Goal: Check status: Check status

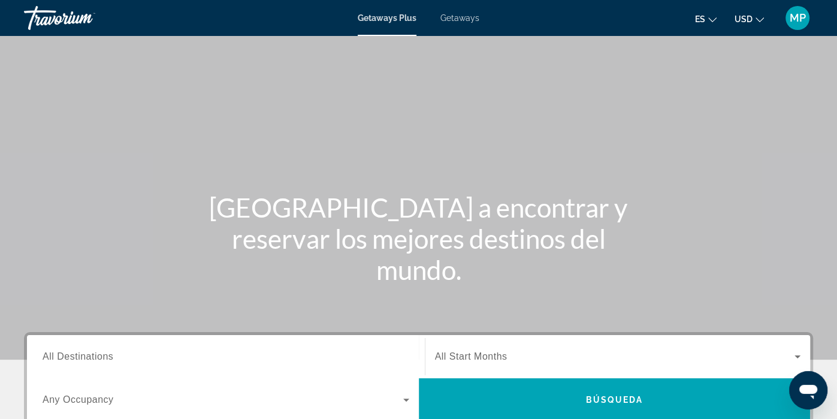
click at [801, 19] on span "MP" at bounding box center [797, 18] width 16 height 12
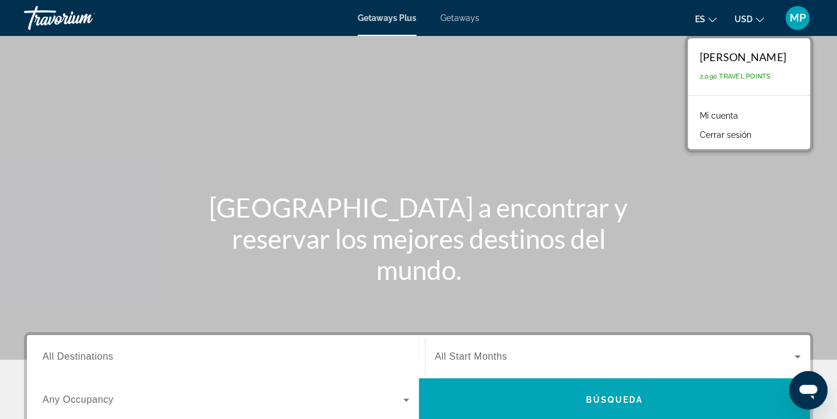
click at [743, 113] on link "Mi cuenta" at bounding box center [718, 116] width 50 height 16
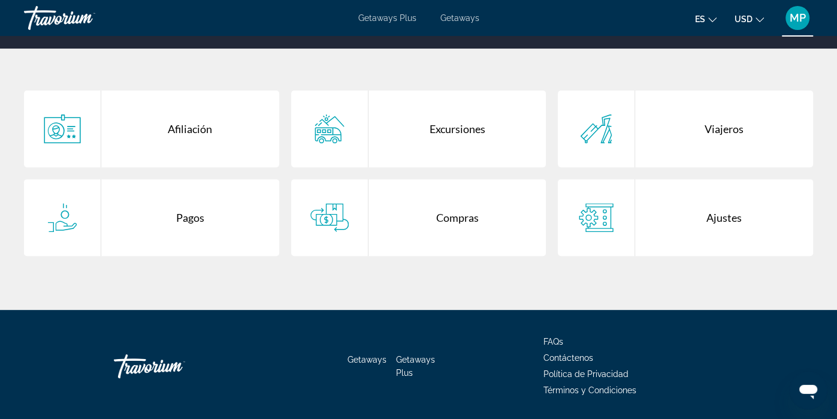
scroll to position [227, 0]
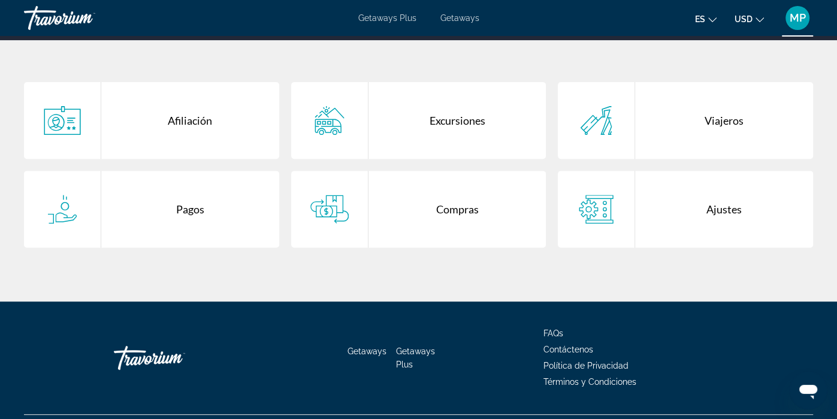
click at [440, 203] on div "Compras" at bounding box center [457, 209] width 178 height 77
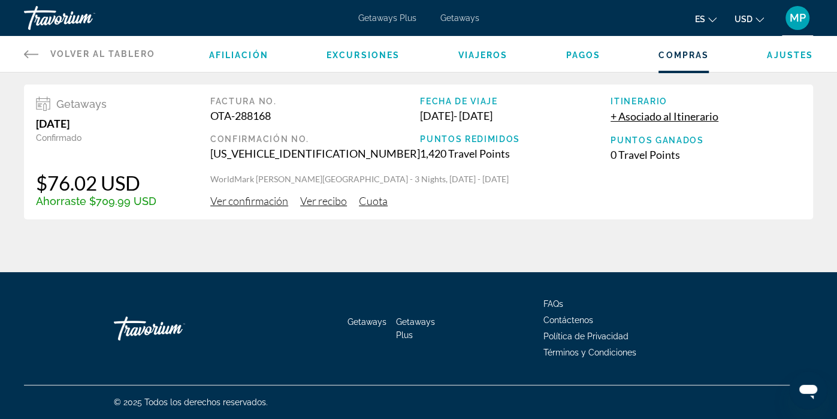
click at [261, 199] on span "Ver confirmación" at bounding box center [249, 200] width 78 height 13
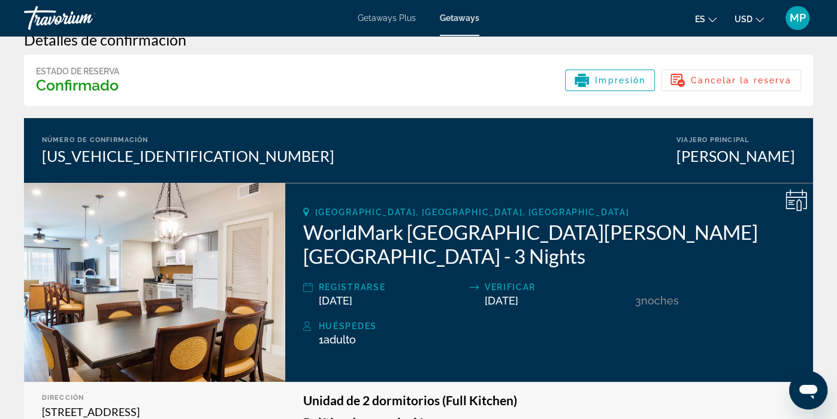
scroll to position [25, 0]
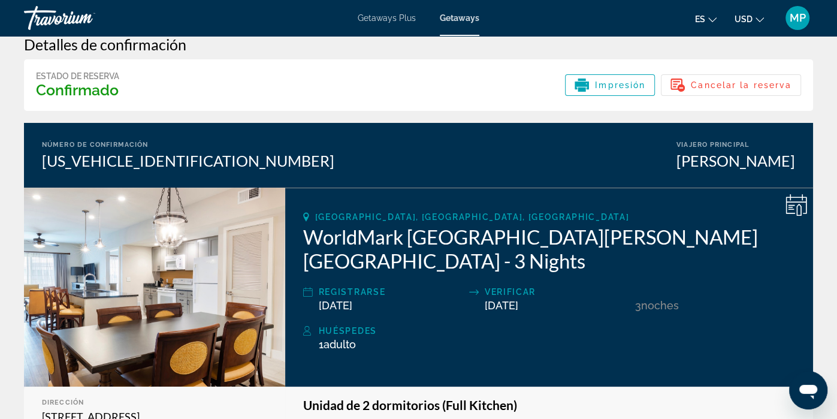
click at [107, 310] on img "Main content" at bounding box center [154, 286] width 261 height 199
click at [191, 289] on img "Main content" at bounding box center [154, 286] width 261 height 199
drag, startPoint x: 191, startPoint y: 289, endPoint x: 216, endPoint y: 271, distance: 30.4
click at [216, 271] on img "Main content" at bounding box center [154, 286] width 261 height 199
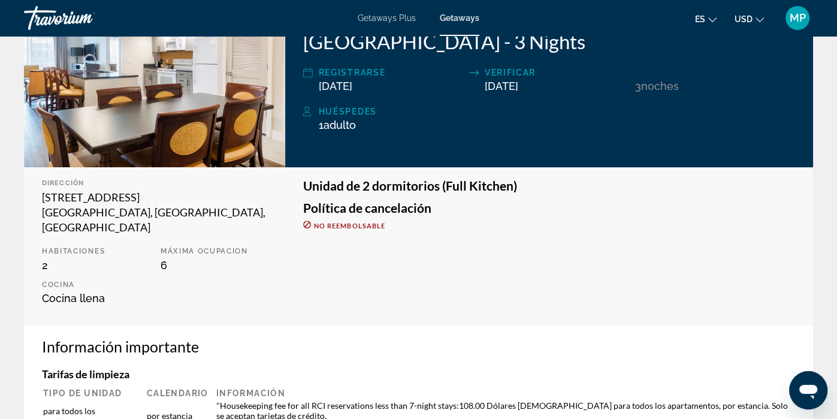
scroll to position [0, 0]
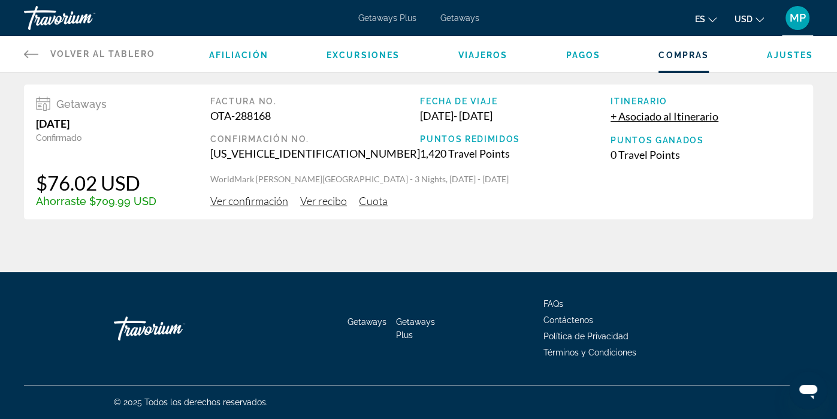
click at [312, 204] on span "Ver recibo" at bounding box center [323, 200] width 47 height 13
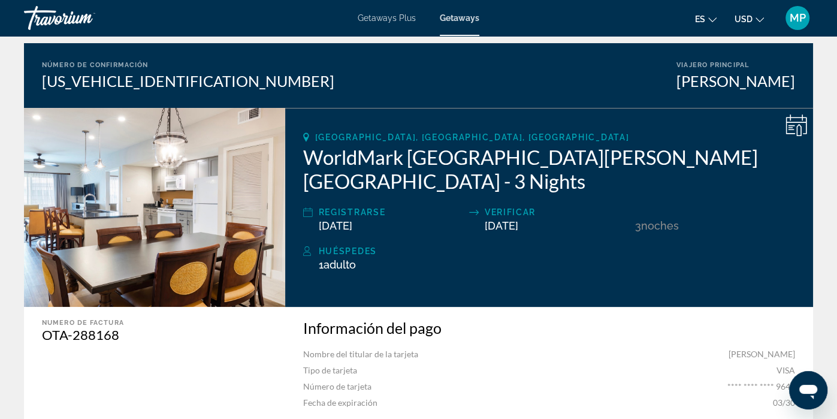
scroll to position [105, 0]
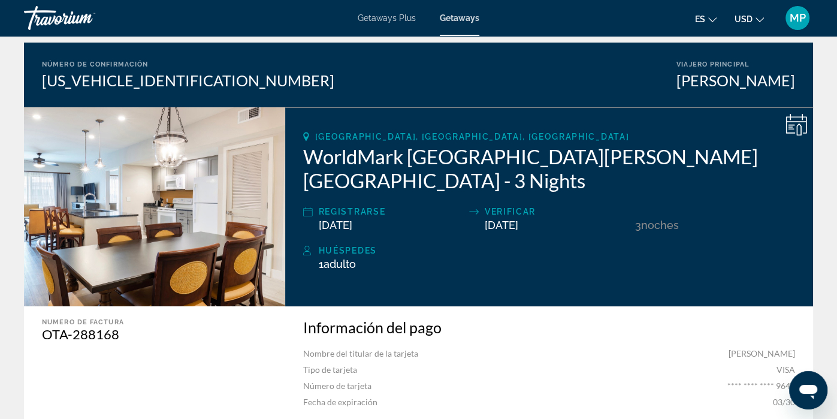
click at [795, 126] on icon "Main content" at bounding box center [796, 125] width 22 height 22
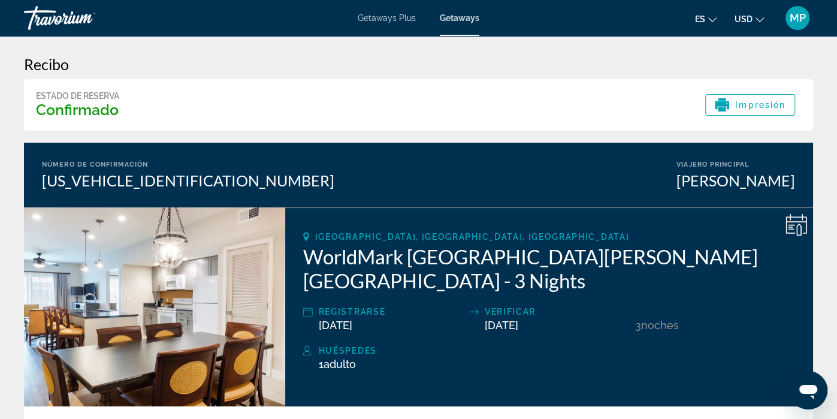
scroll to position [1, 0]
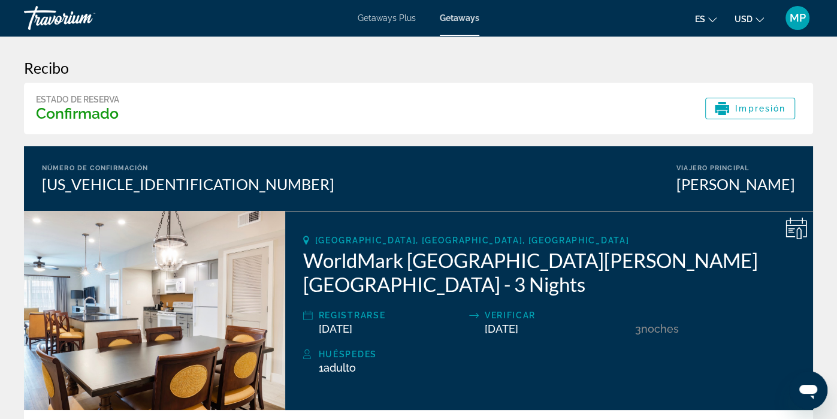
click at [411, 312] on div "Orlando, FL, USA WorldMark Orlando Kingstown Reef - 3 Nights Registrarse 09/11/…" at bounding box center [549, 310] width 528 height 199
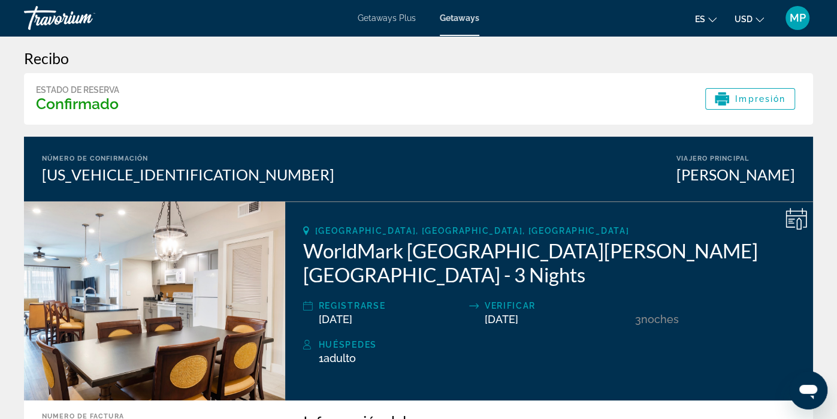
scroll to position [0, 0]
